Goal: Transaction & Acquisition: Obtain resource

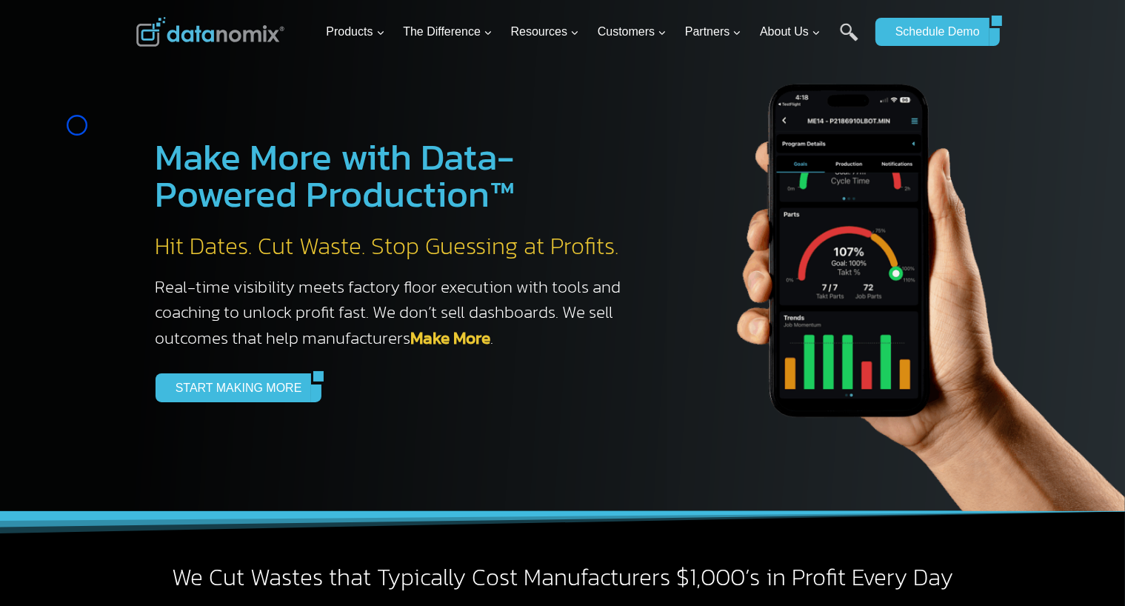
click at [77, 125] on div at bounding box center [562, 255] width 1125 height 511
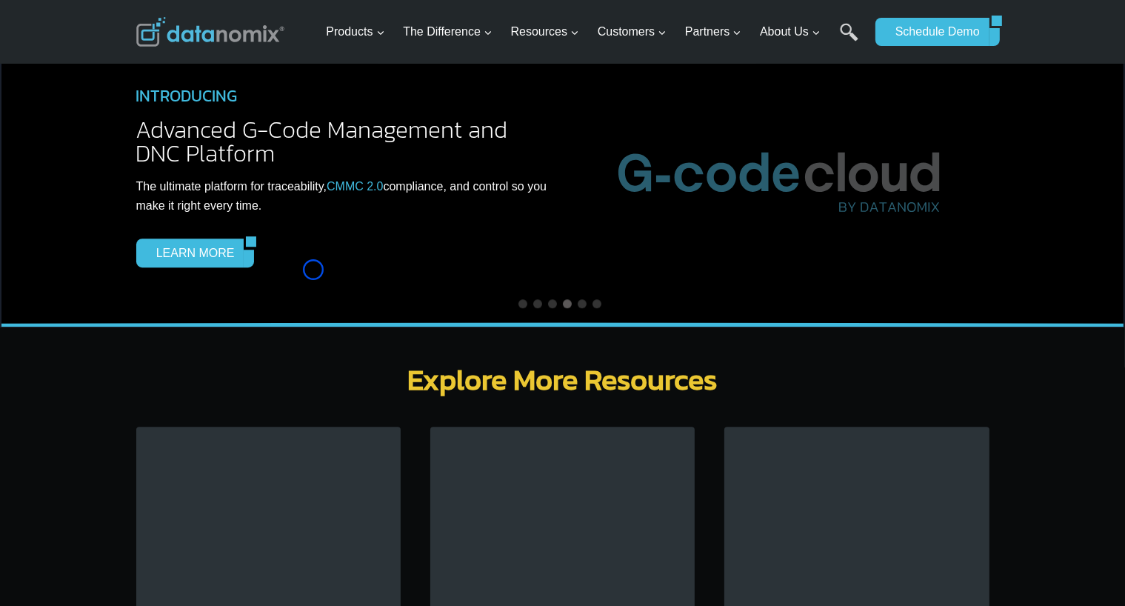
scroll to position [4199, 0]
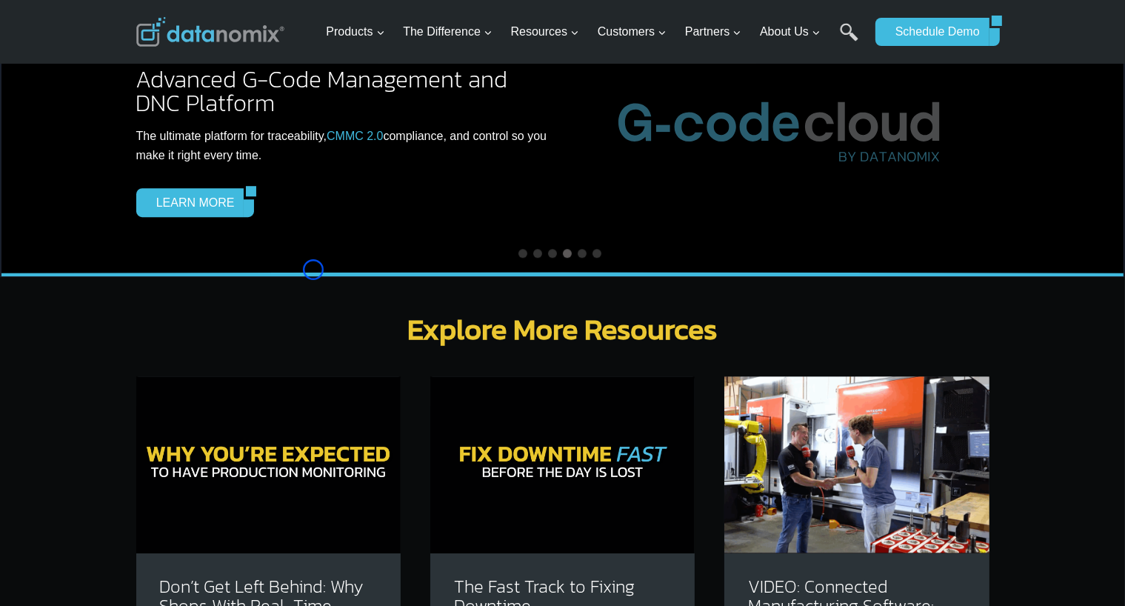
click at [77, 125] on div "NEWS ALERT Delivery Track Datanomix Releases Delivery Track to Help Manufacture…" at bounding box center [562, 138] width 1125 height 278
click at [130, 132] on div "INTRODUCING Advanced G-Code Management and DNC Platform The ultimate platform f…" at bounding box center [562, 128] width 889 height 221
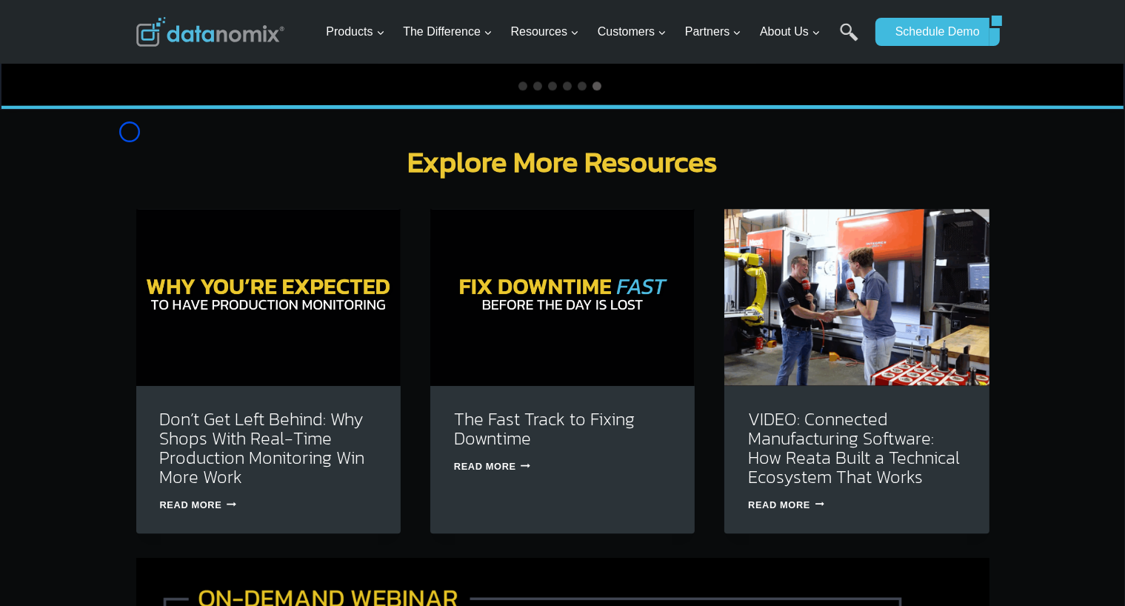
scroll to position [4534, 0]
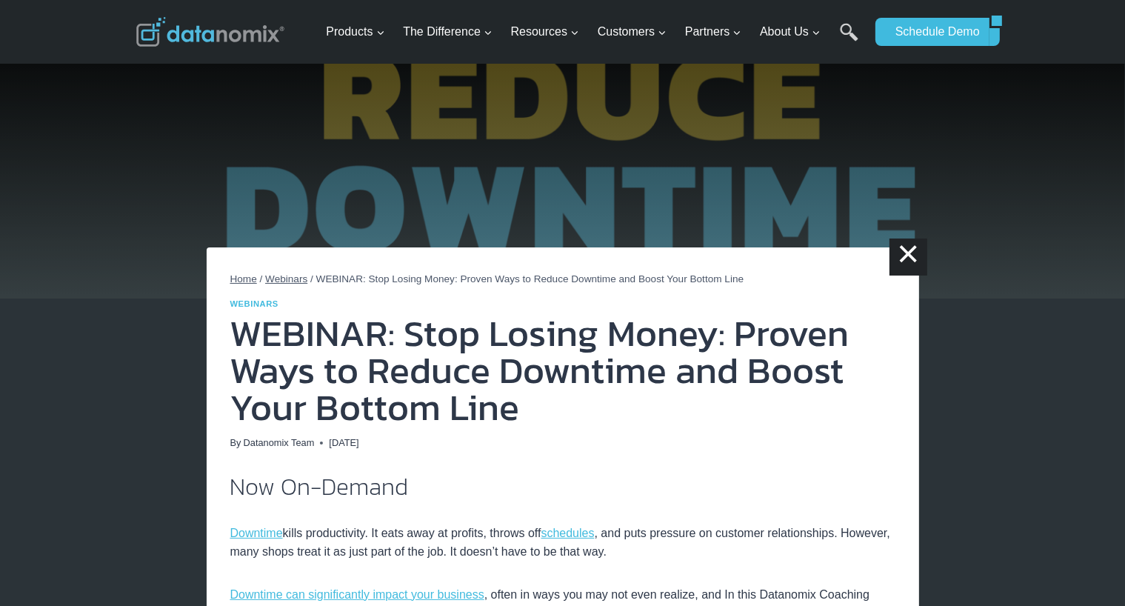
click at [78, 104] on img at bounding box center [562, 149] width 1125 height 298
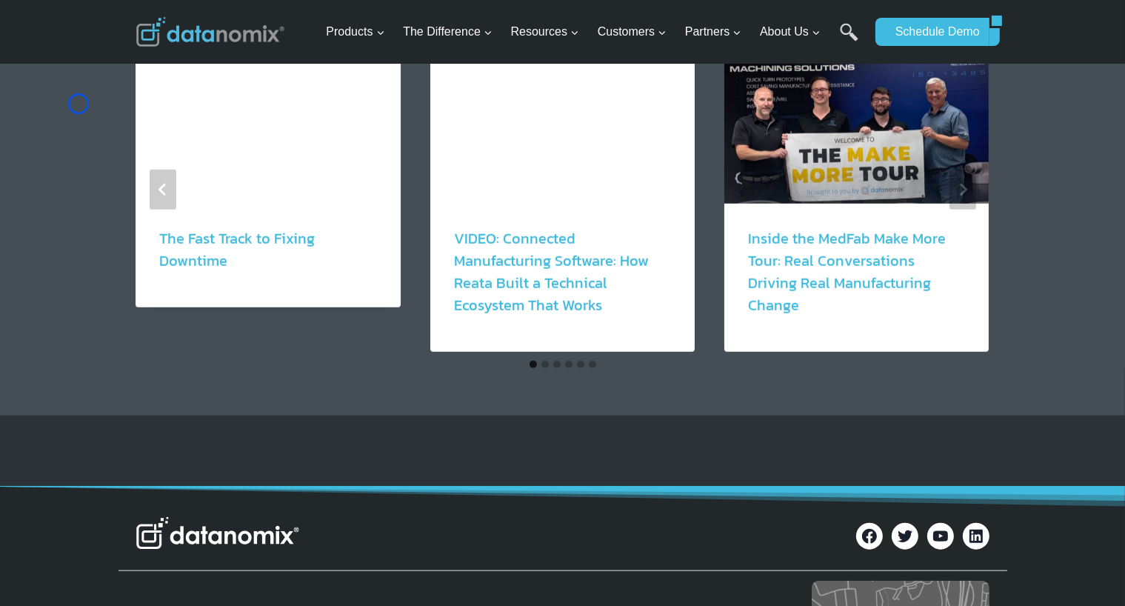
scroll to position [1562, 0]
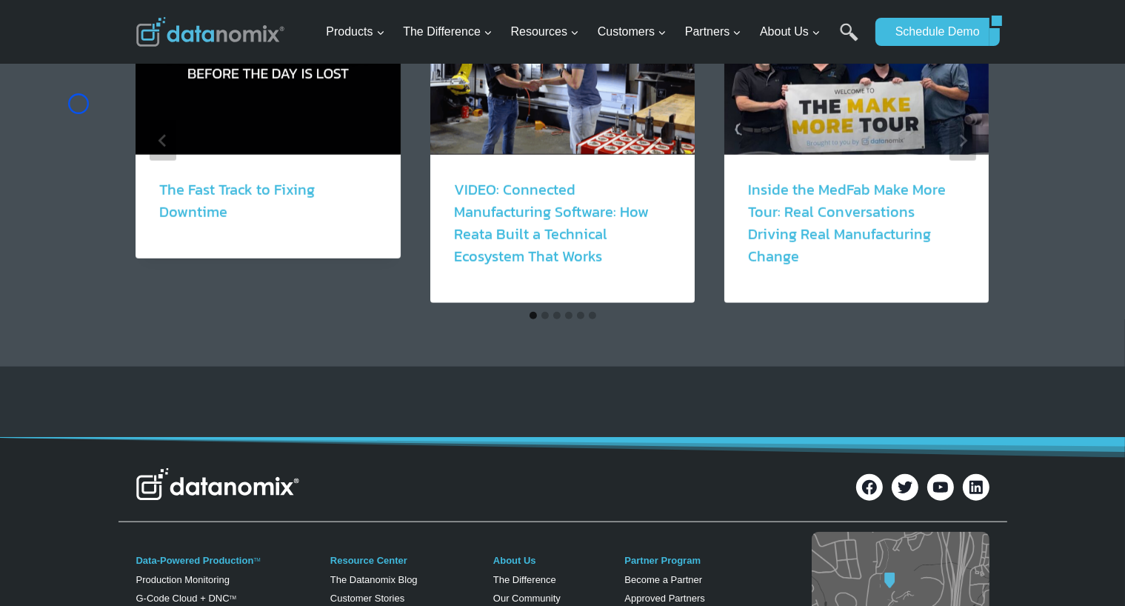
click at [78, 104] on div "Similar Posts Blog The Fast Track to Fixing Downtime Tackle downtime in real ti…" at bounding box center [562, 131] width 1125 height 471
click at [144, 125] on img "1 of 6" at bounding box center [268, 67] width 264 height 176
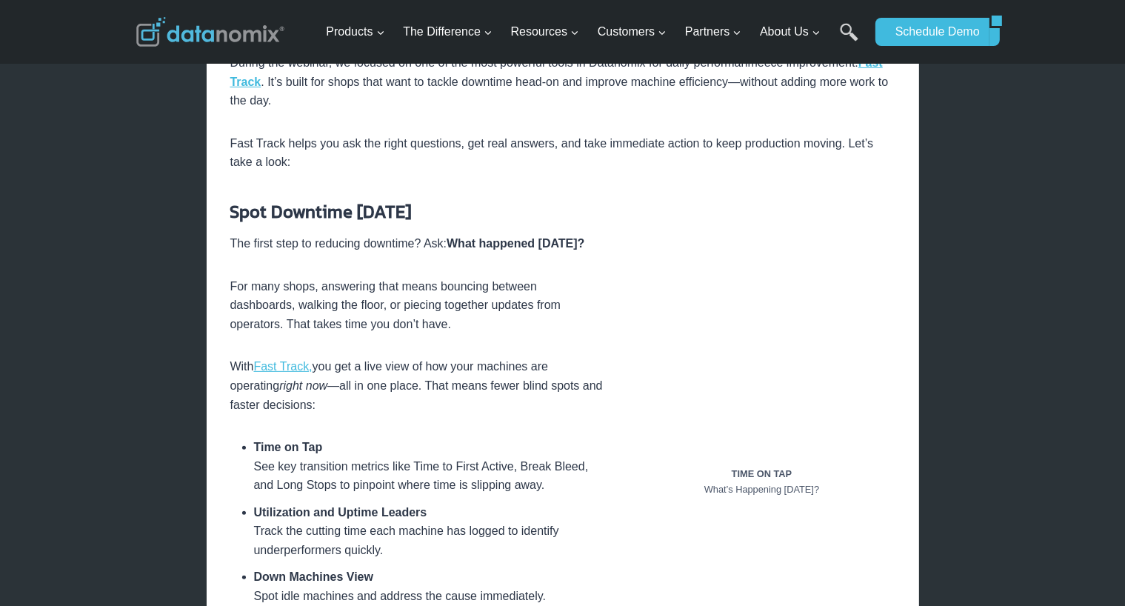
scroll to position [630, 0]
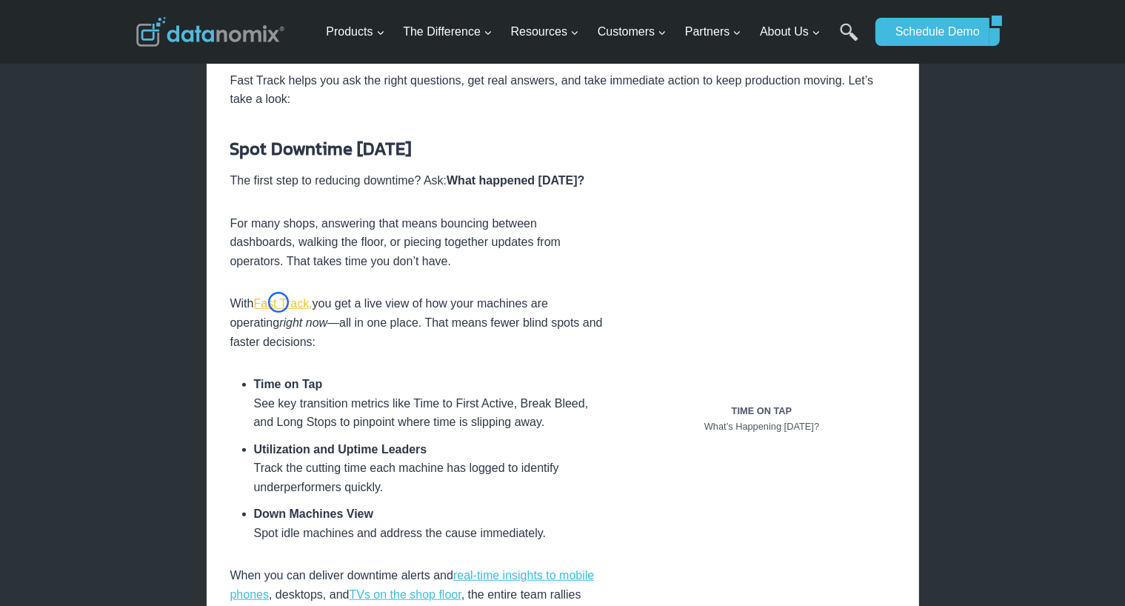
click at [278, 302] on link "Fast Track," at bounding box center [283, 303] width 58 height 13
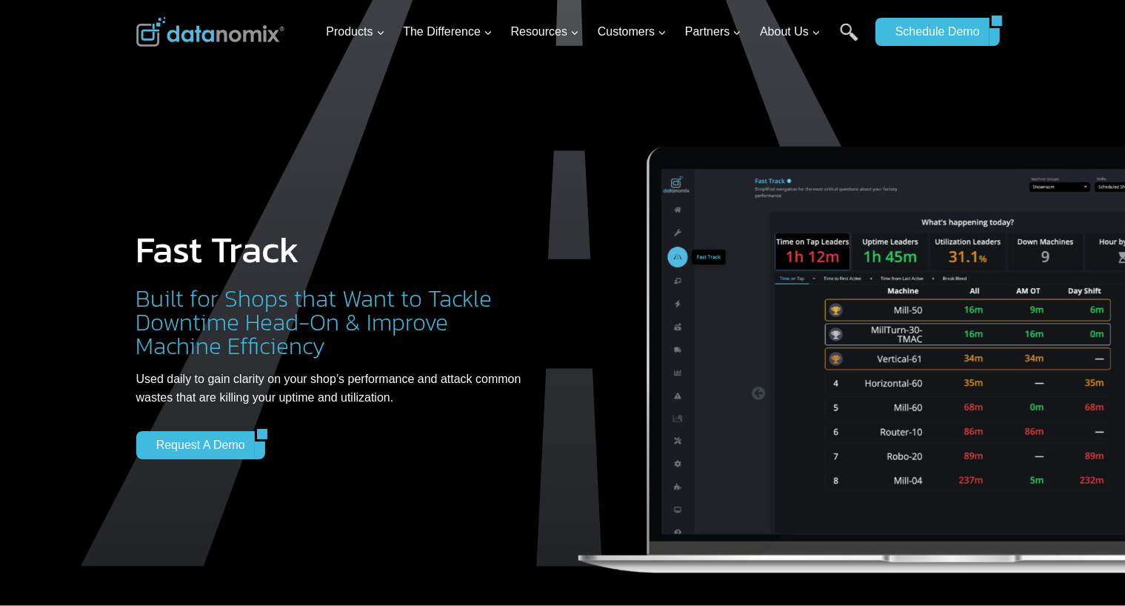
click at [81, 147] on div at bounding box center [562, 321] width 1125 height 643
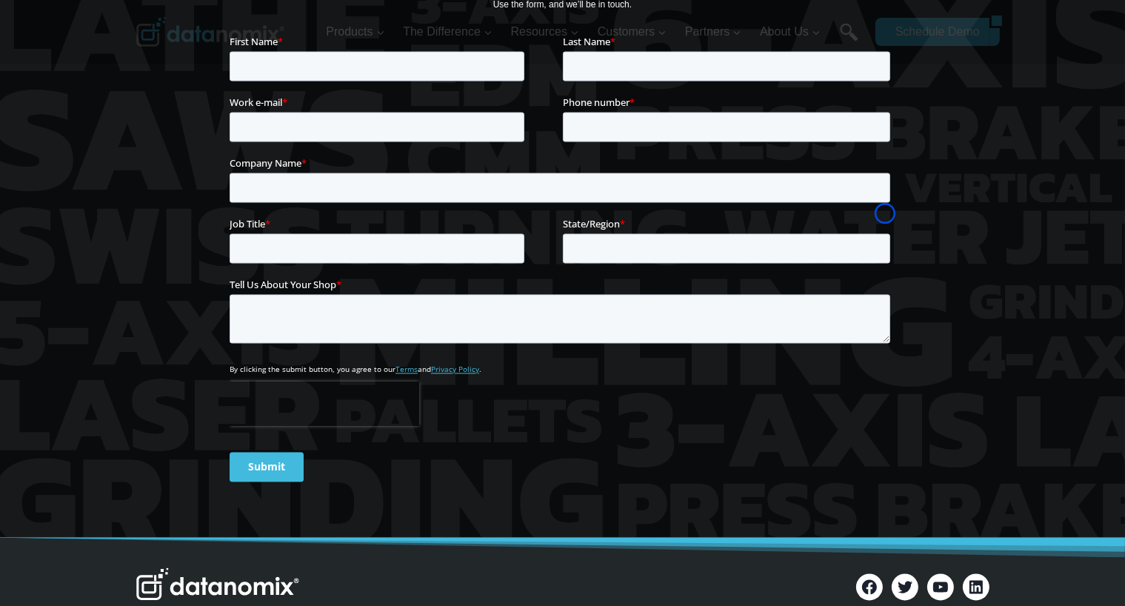
scroll to position [2541, 0]
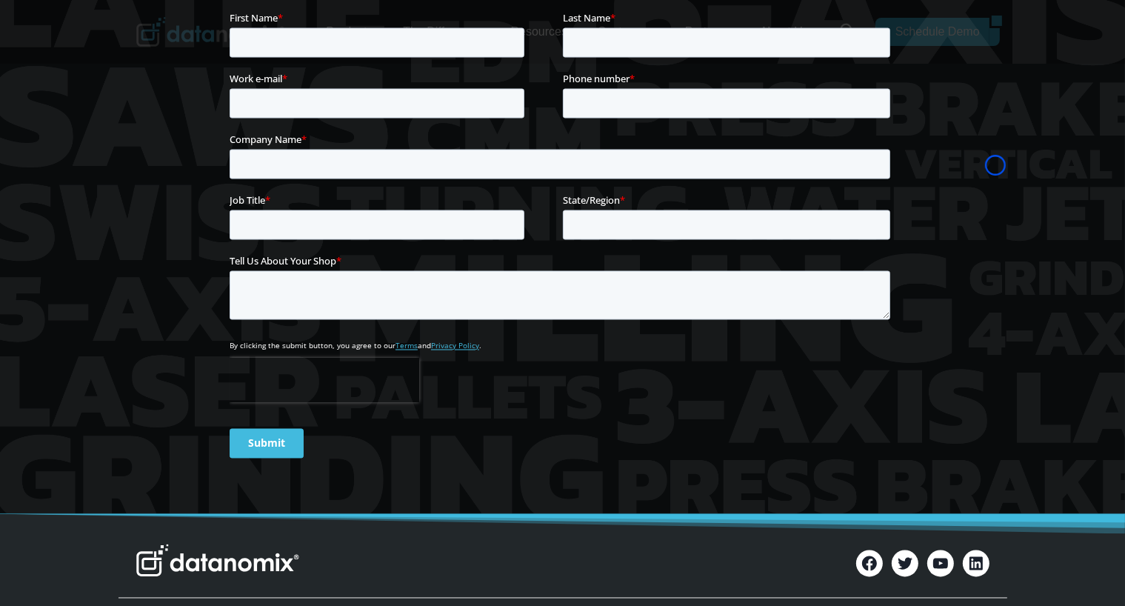
click at [81, 147] on div at bounding box center [562, 191] width 1125 height 645
click at [139, 116] on div "Are You Ready to Make More? Bring us your biggest challenges, and we’ll help yo…" at bounding box center [562, 191] width 889 height 645
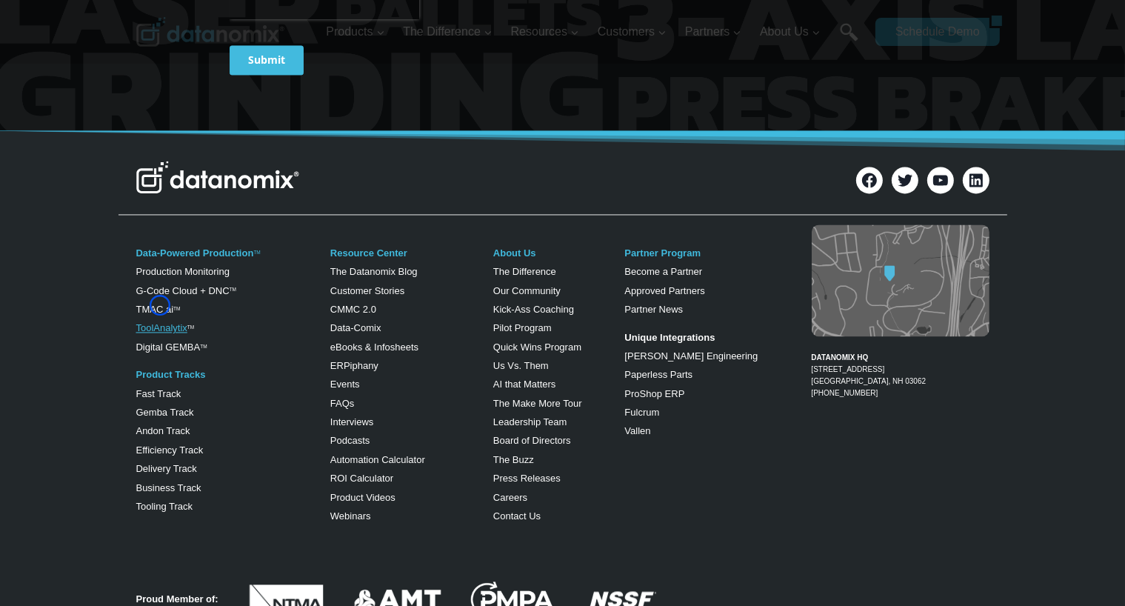
click at [160, 322] on link "ToolAnalytix" at bounding box center [161, 327] width 51 height 11
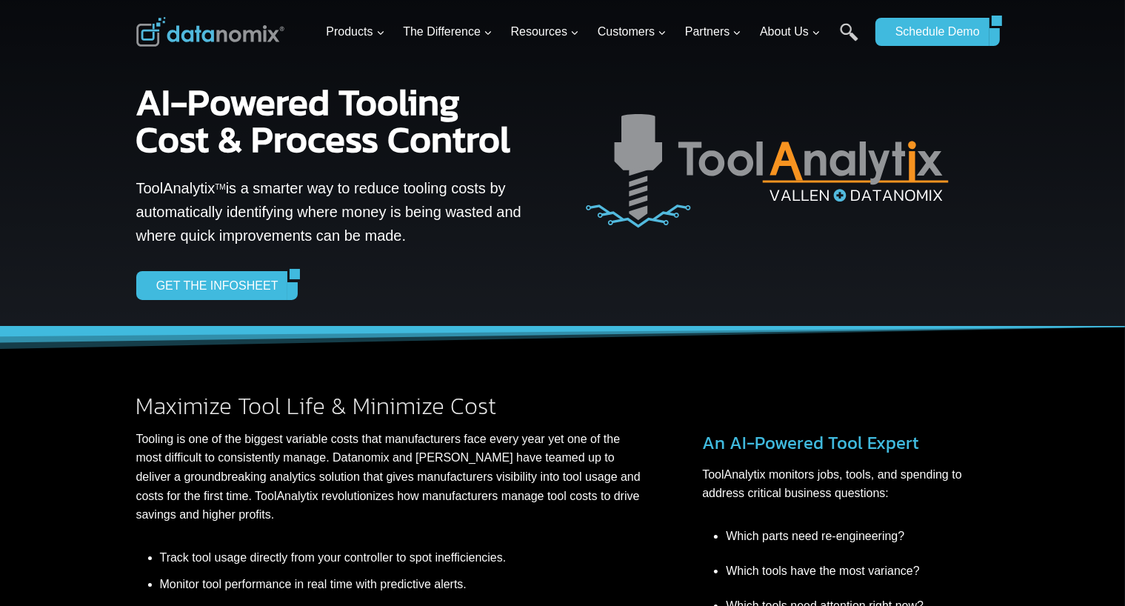
click at [100, 131] on div at bounding box center [562, 163] width 1125 height 327
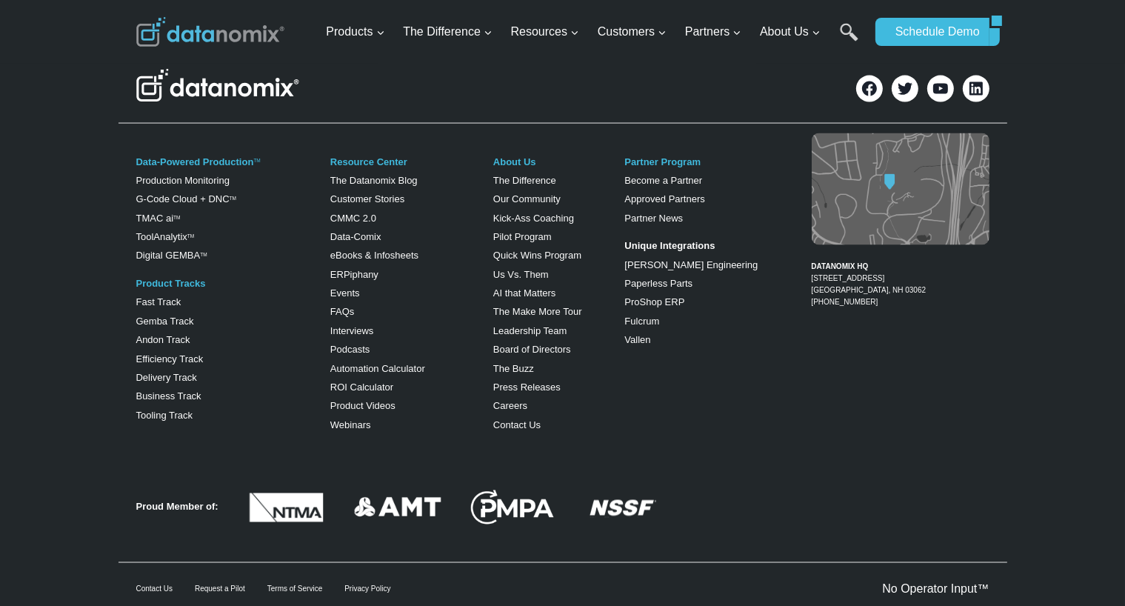
scroll to position [2358, 0]
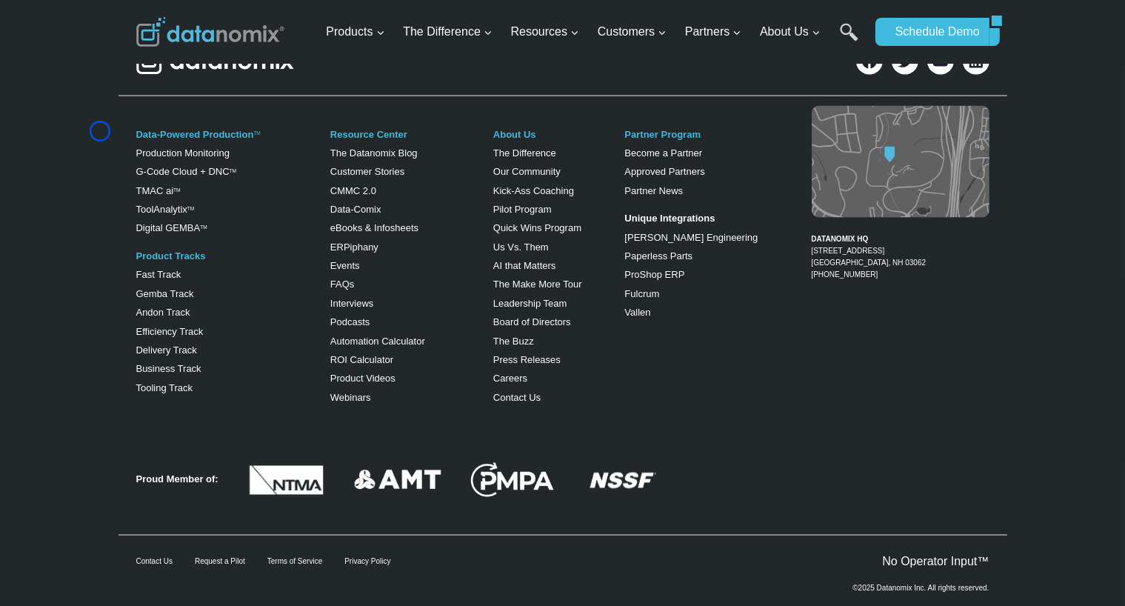
click at [100, 131] on div "Data-Powered Production TM Production Monitoring G-Code Cloud + DNC TM TMAC ai …" at bounding box center [562, 264] width 1125 height 324
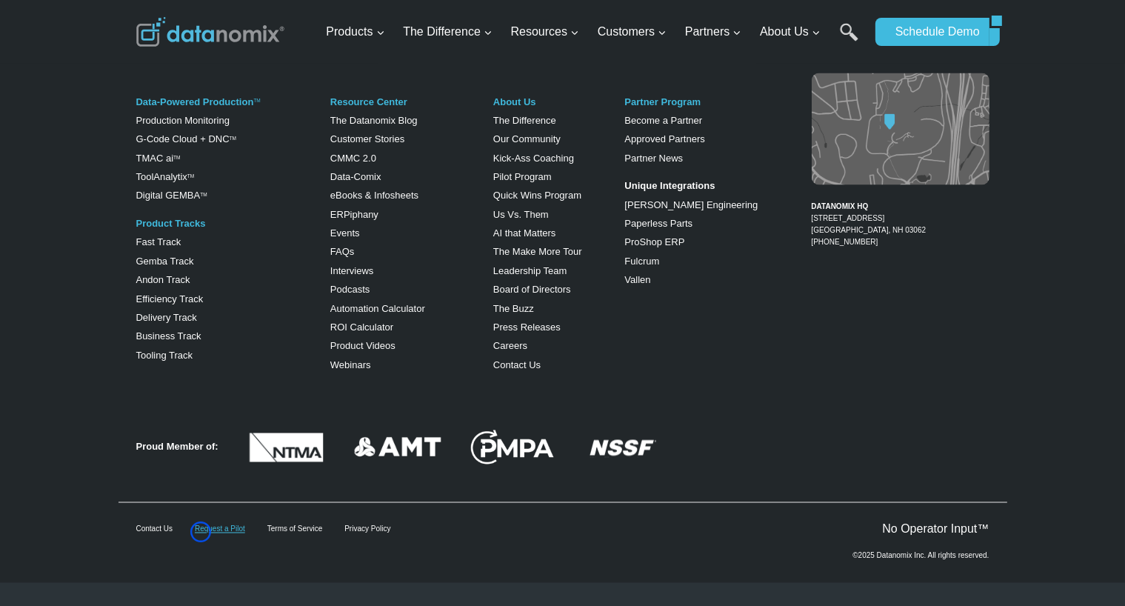
click at [201, 532] on link "Request a Pilot" at bounding box center [220, 529] width 50 height 8
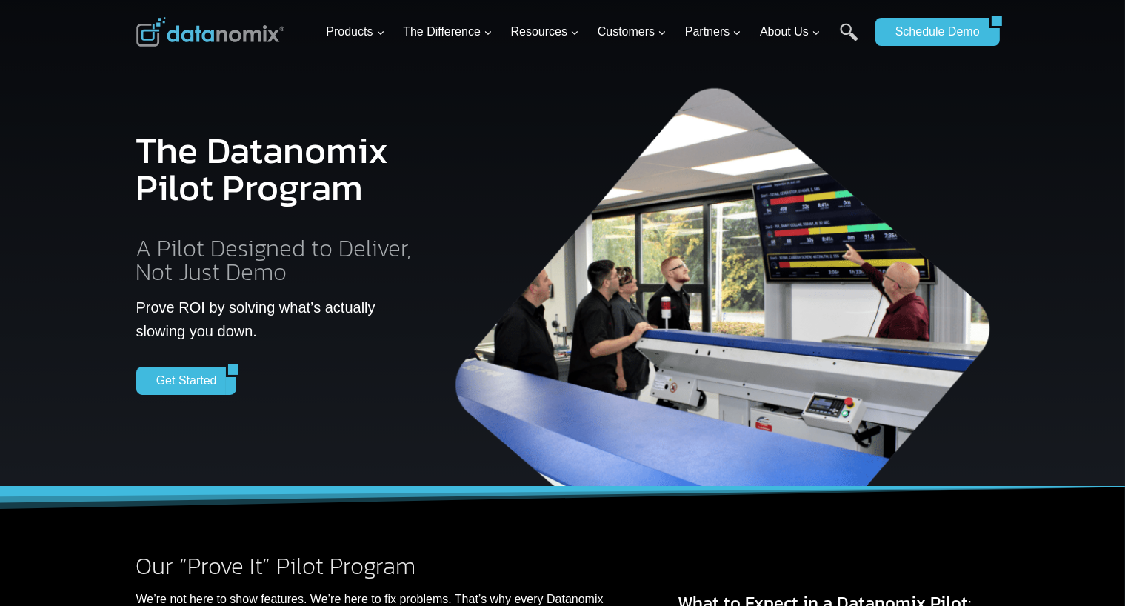
click at [121, 132] on div "The Datanomix Pilot Program A Pilot Designed to Deliver, Not Just Demo Prove RO…" at bounding box center [562, 243] width 889 height 487
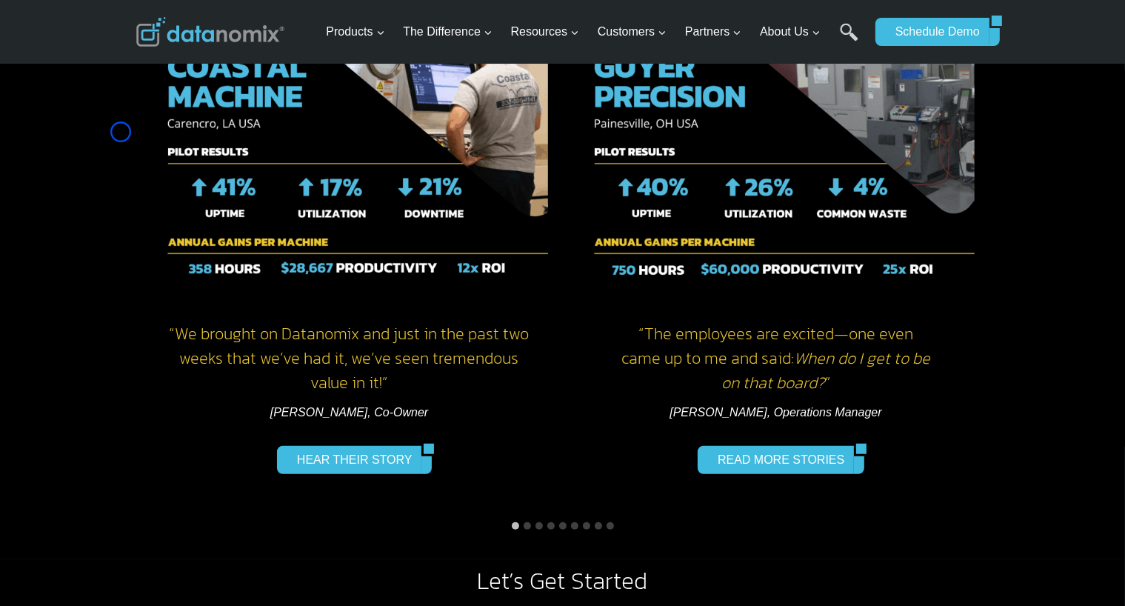
scroll to position [1084, 0]
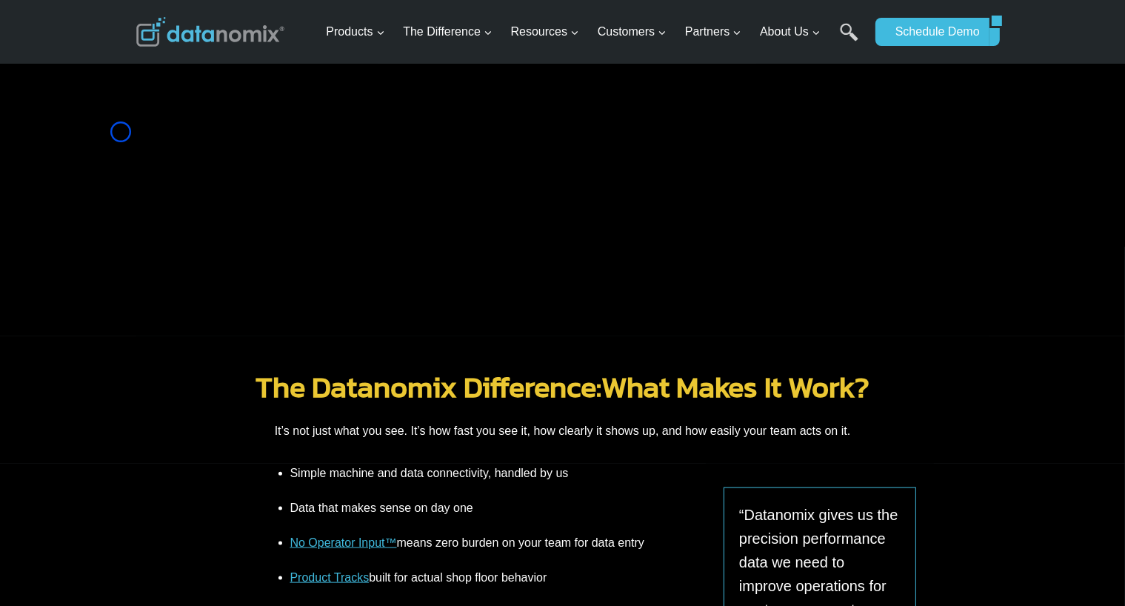
click at [121, 132] on div "Let’s Get Started" at bounding box center [562, 159] width 889 height 353
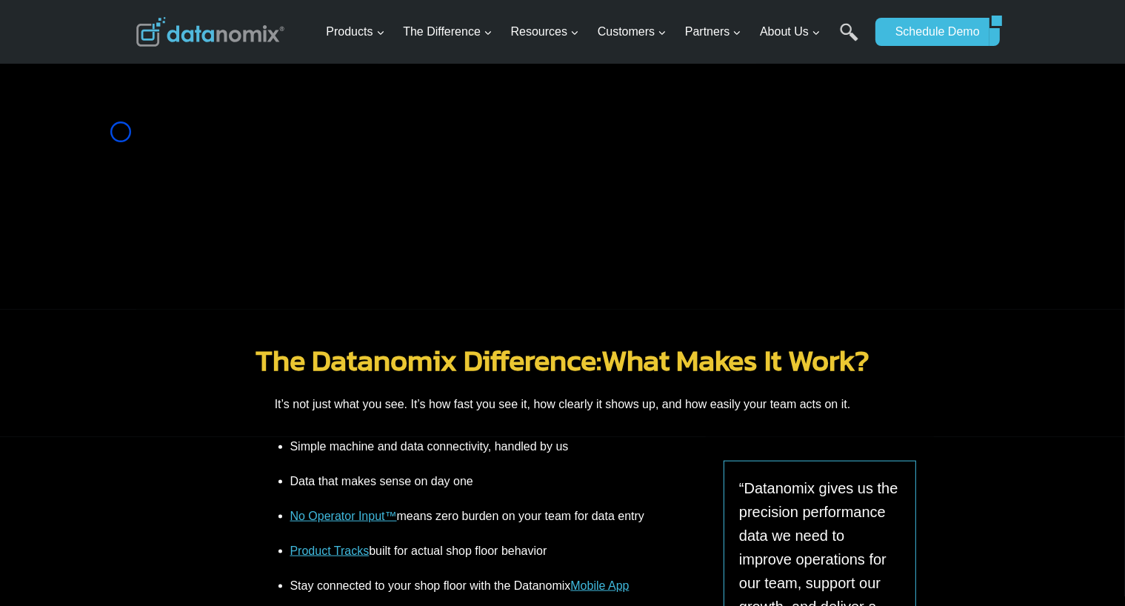
scroll to position [1718, 0]
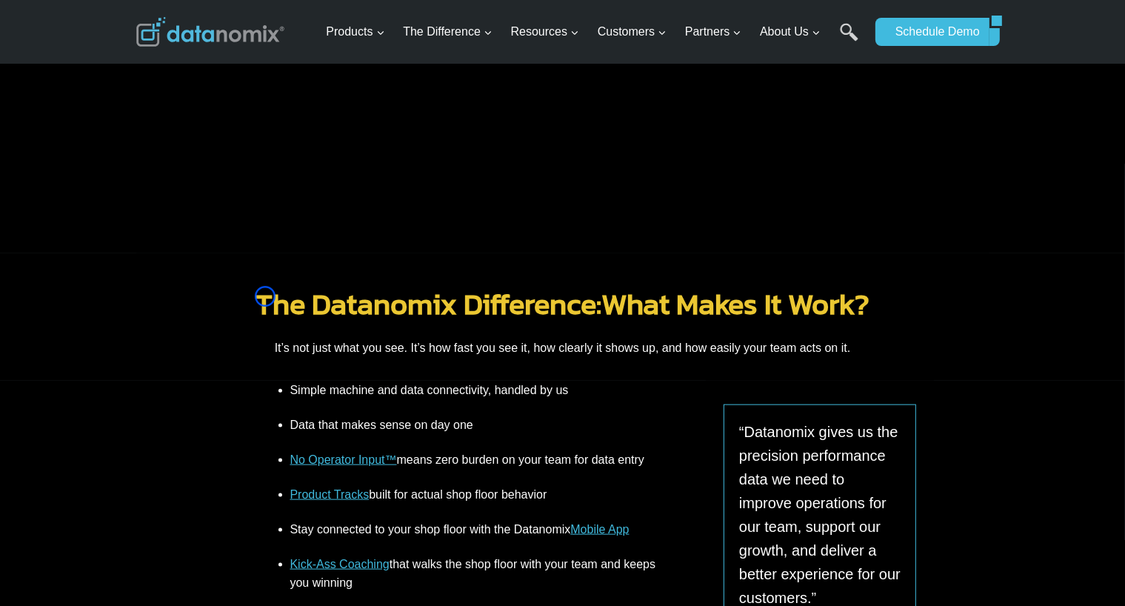
click at [265, 296] on link "The Datanomix Difference:" at bounding box center [428, 303] width 346 height 44
